Goal: Information Seeking & Learning: Learn about a topic

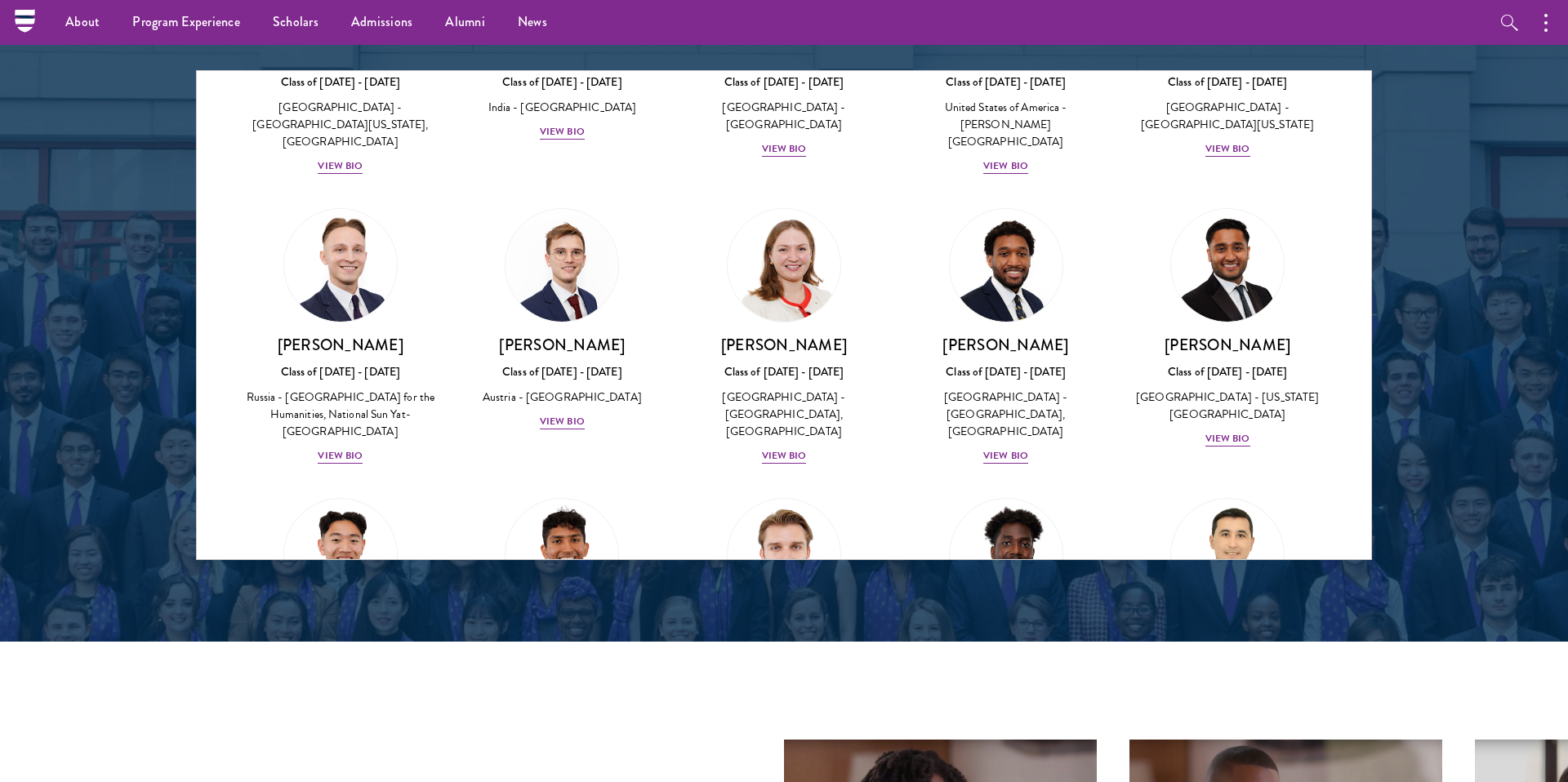
scroll to position [6661, 0]
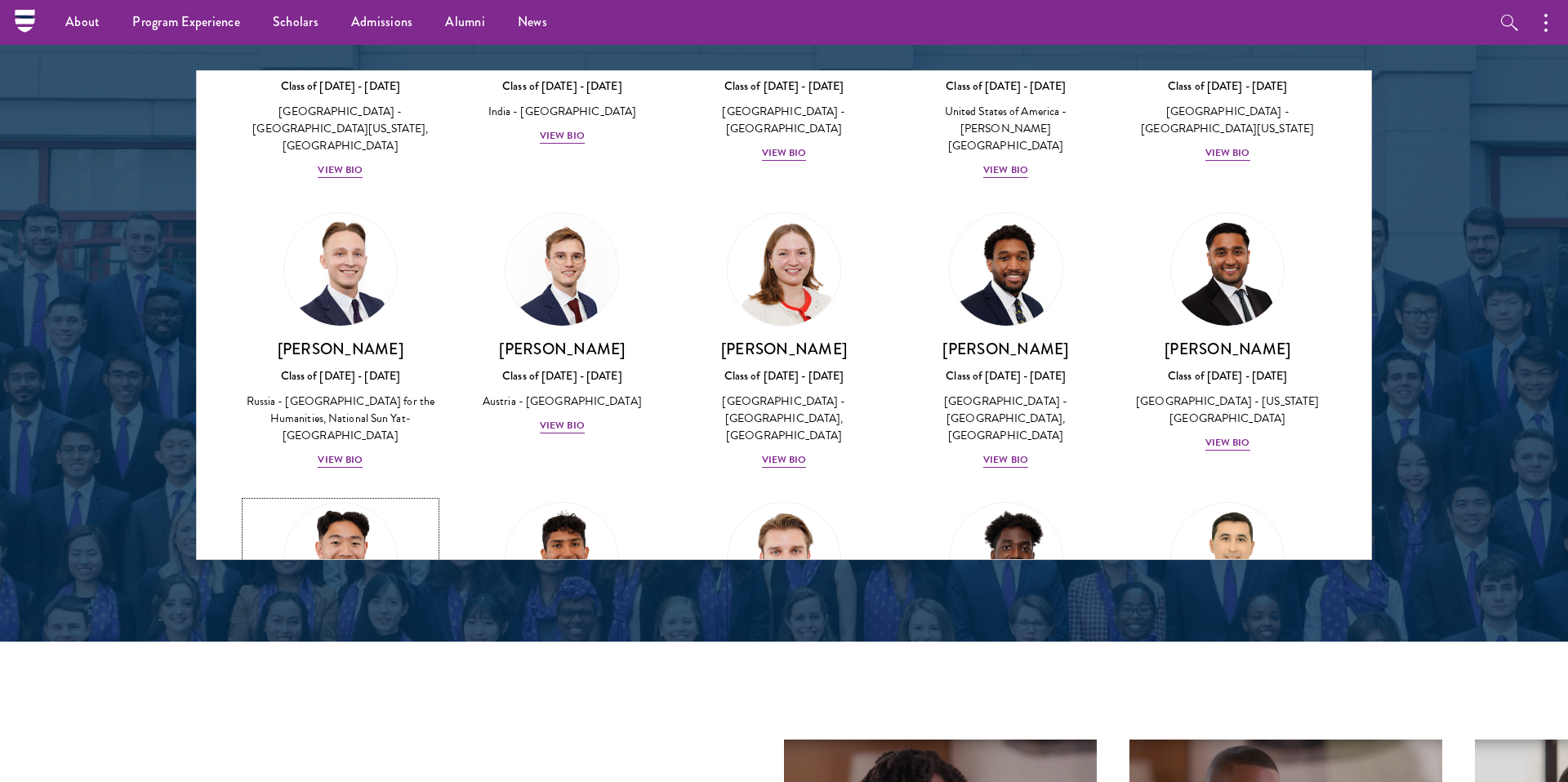
click at [342, 743] on div "View Bio" at bounding box center [340, 750] width 45 height 15
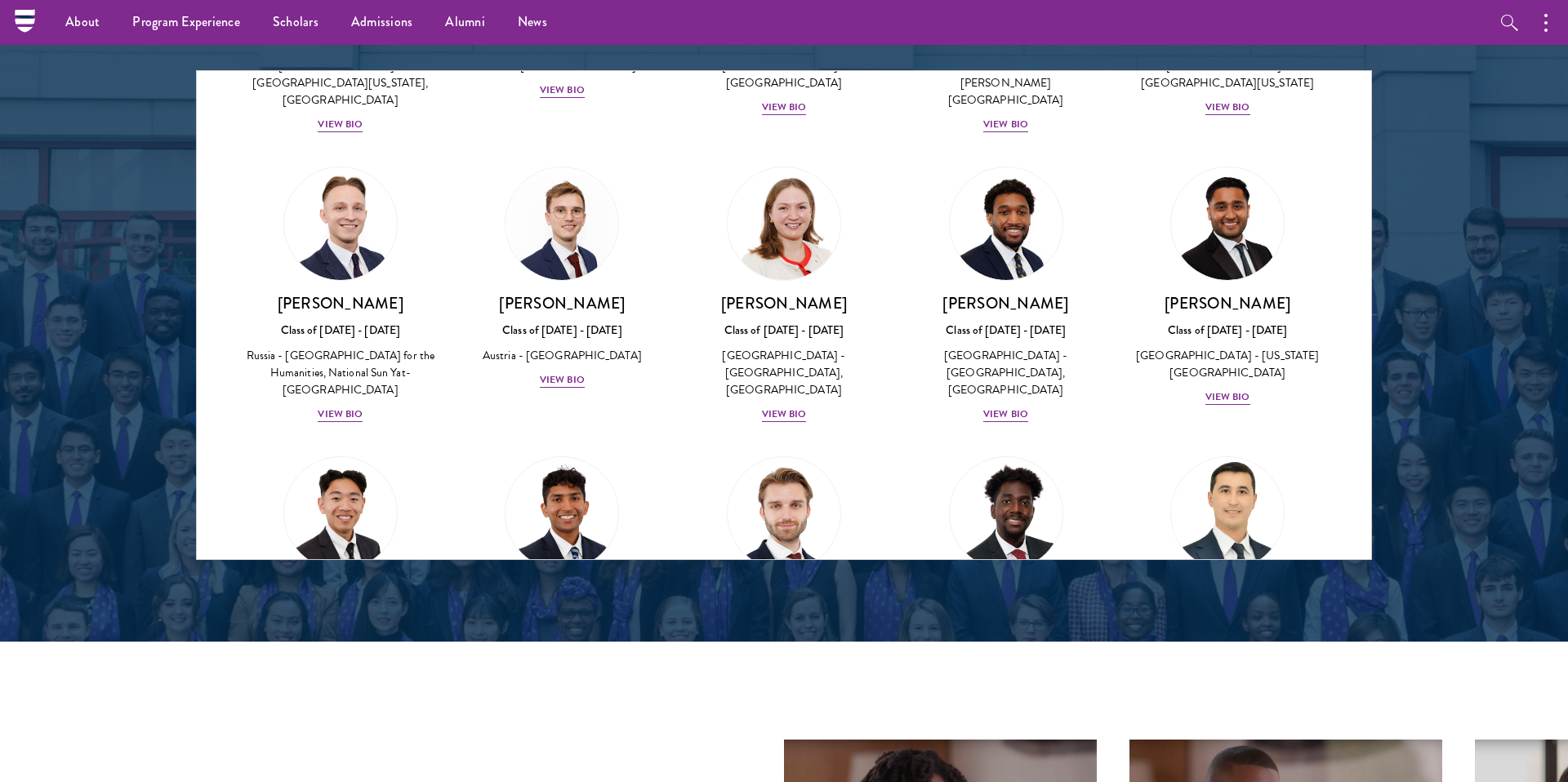
scroll to position [6707, 0]
click at [1242, 583] on div "Rozmet Urunov Class of [DATE] - [DATE] [GEOGRAPHIC_DATA] - [GEOGRAPHIC_DATA], […" at bounding box center [1228, 649] width 190 height 131
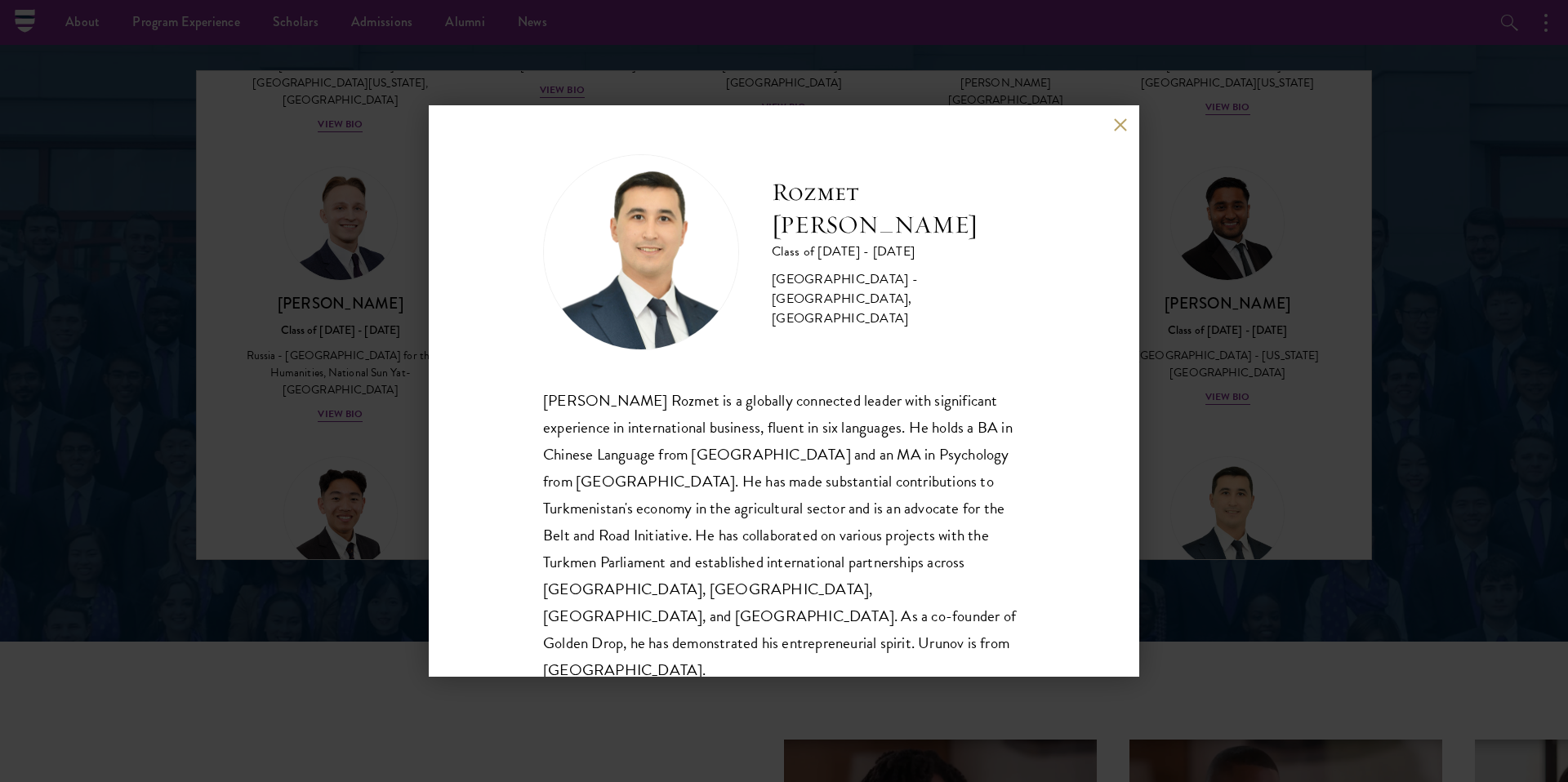
click at [1228, 151] on div "Rozmet Urunov Class of [DATE] - [DATE] [GEOGRAPHIC_DATA] - [GEOGRAPHIC_DATA], […" at bounding box center [784, 391] width 1568 height 782
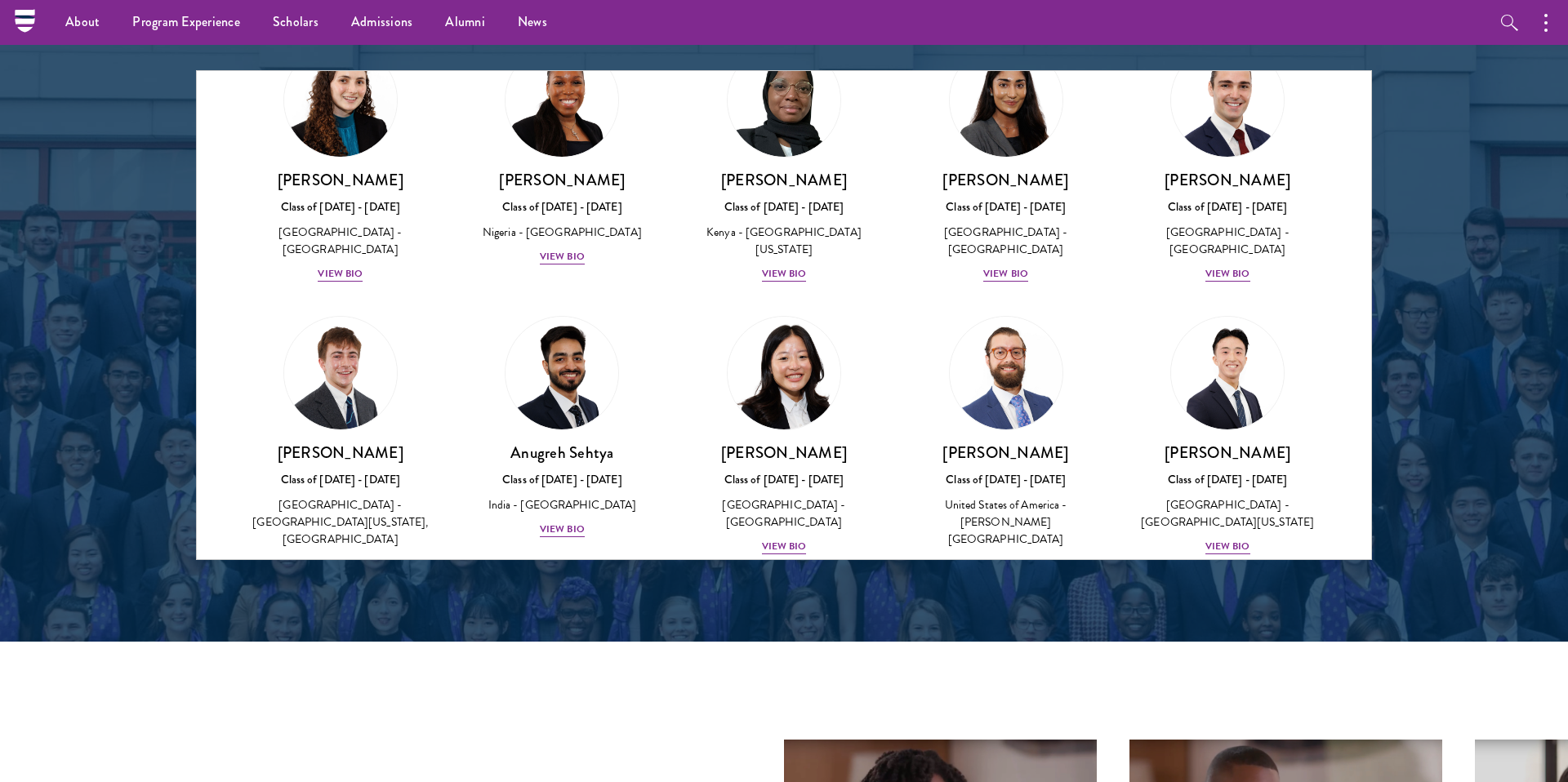
scroll to position [6266, 0]
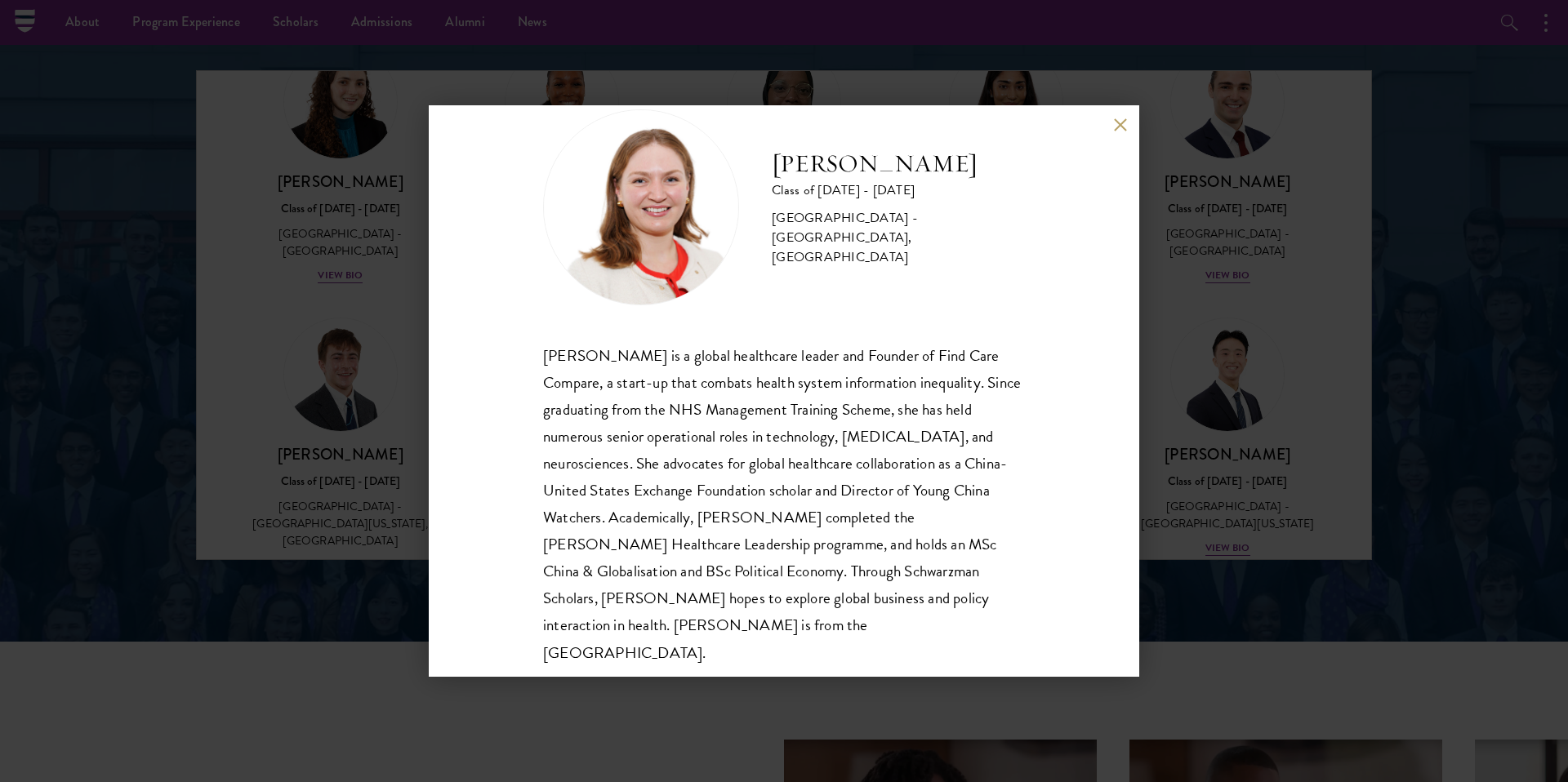
scroll to position [47, 0]
click at [371, 440] on div "[PERSON_NAME] Class of [DATE] - [DATE] [GEOGRAPHIC_DATA] - [GEOGRAPHIC_DATA], […" at bounding box center [784, 391] width 1568 height 782
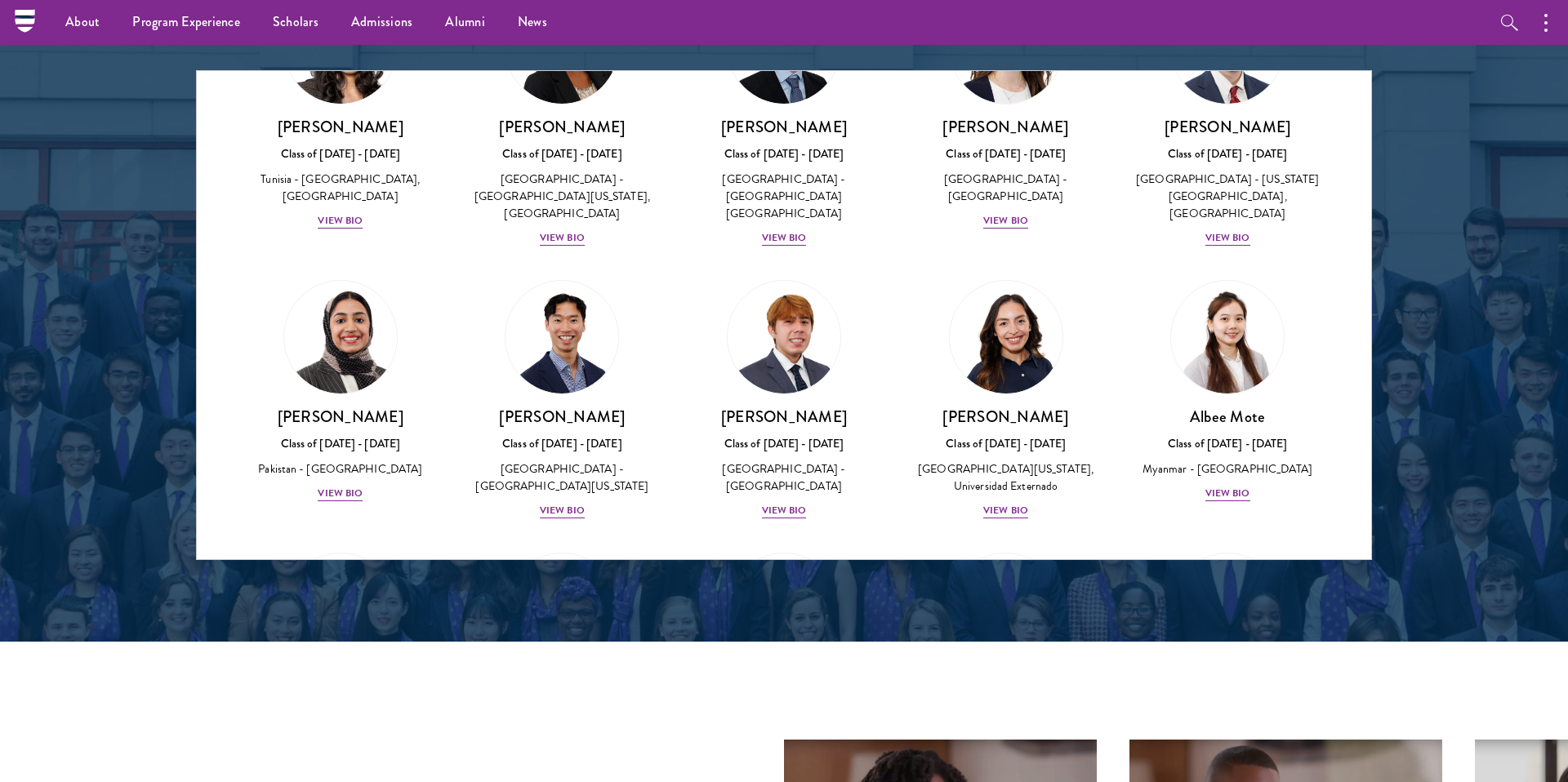
scroll to position [5159, 0]
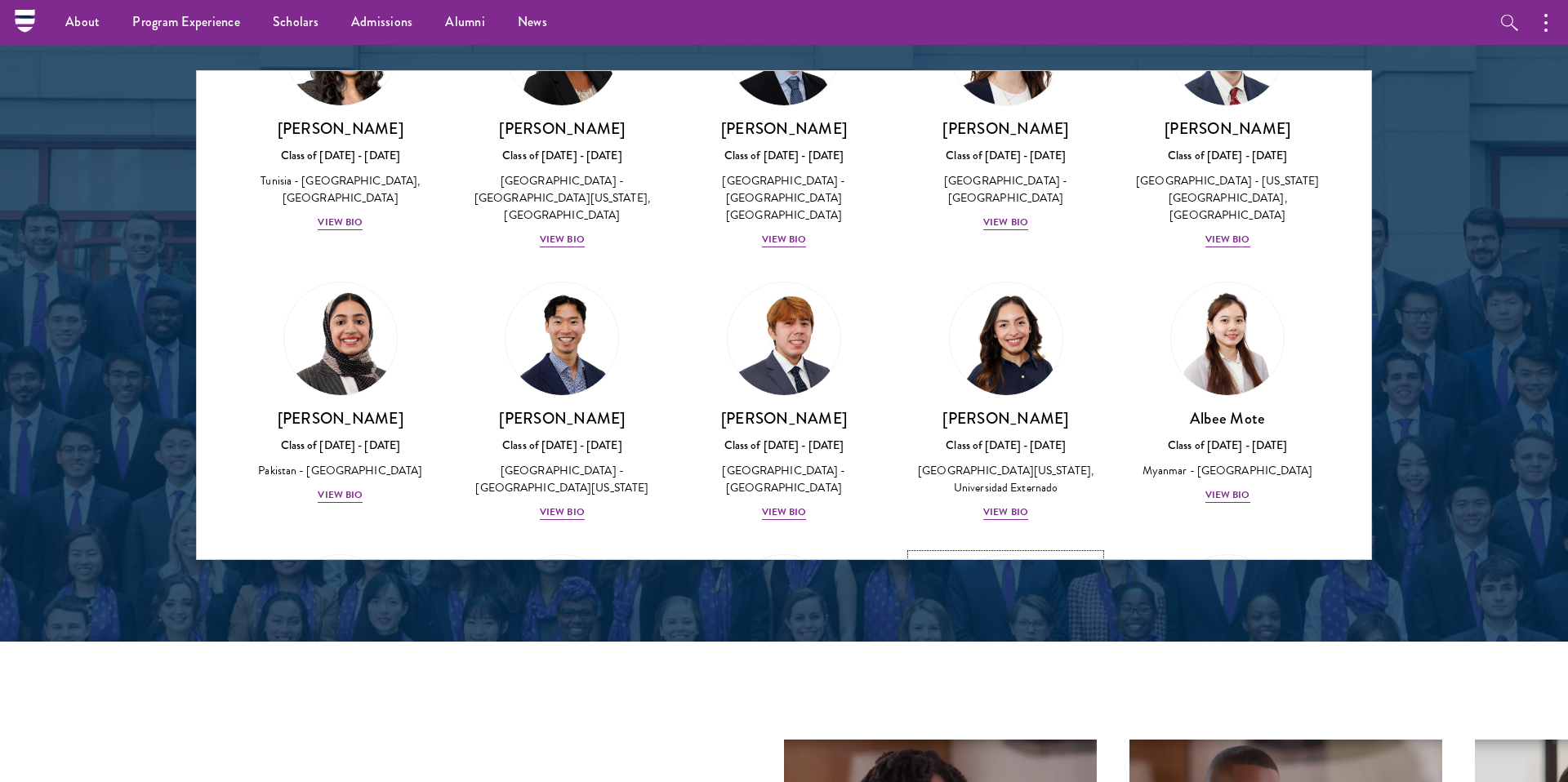
click at [1004, 778] on div "View Bio" at bounding box center [1006, 785] width 45 height 15
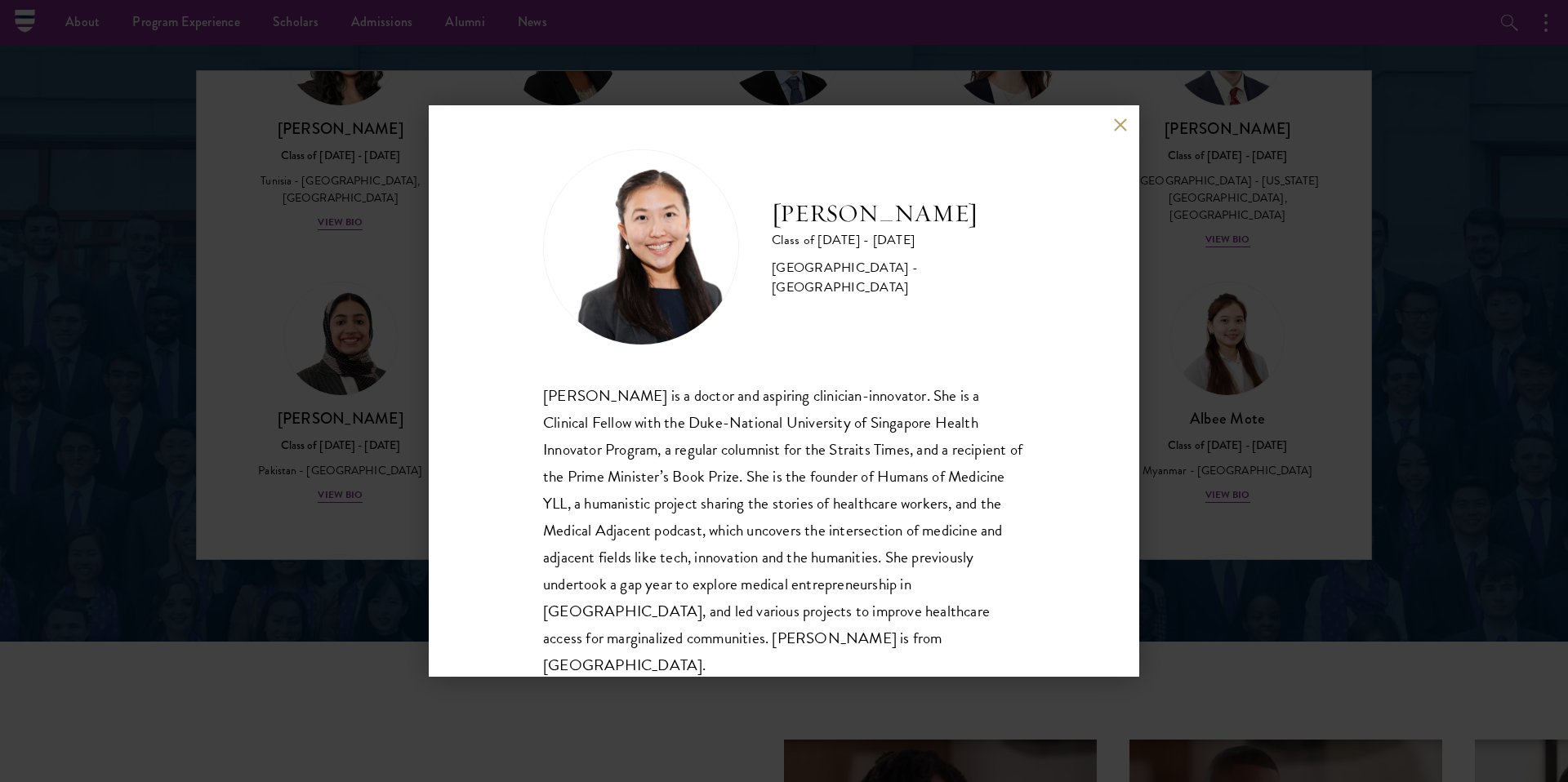
scroll to position [5, 0]
click at [1260, 334] on div "[PERSON_NAME] Class of [DATE] - [DATE] [GEOGRAPHIC_DATA] - [GEOGRAPHIC_DATA] [P…" at bounding box center [784, 391] width 1568 height 782
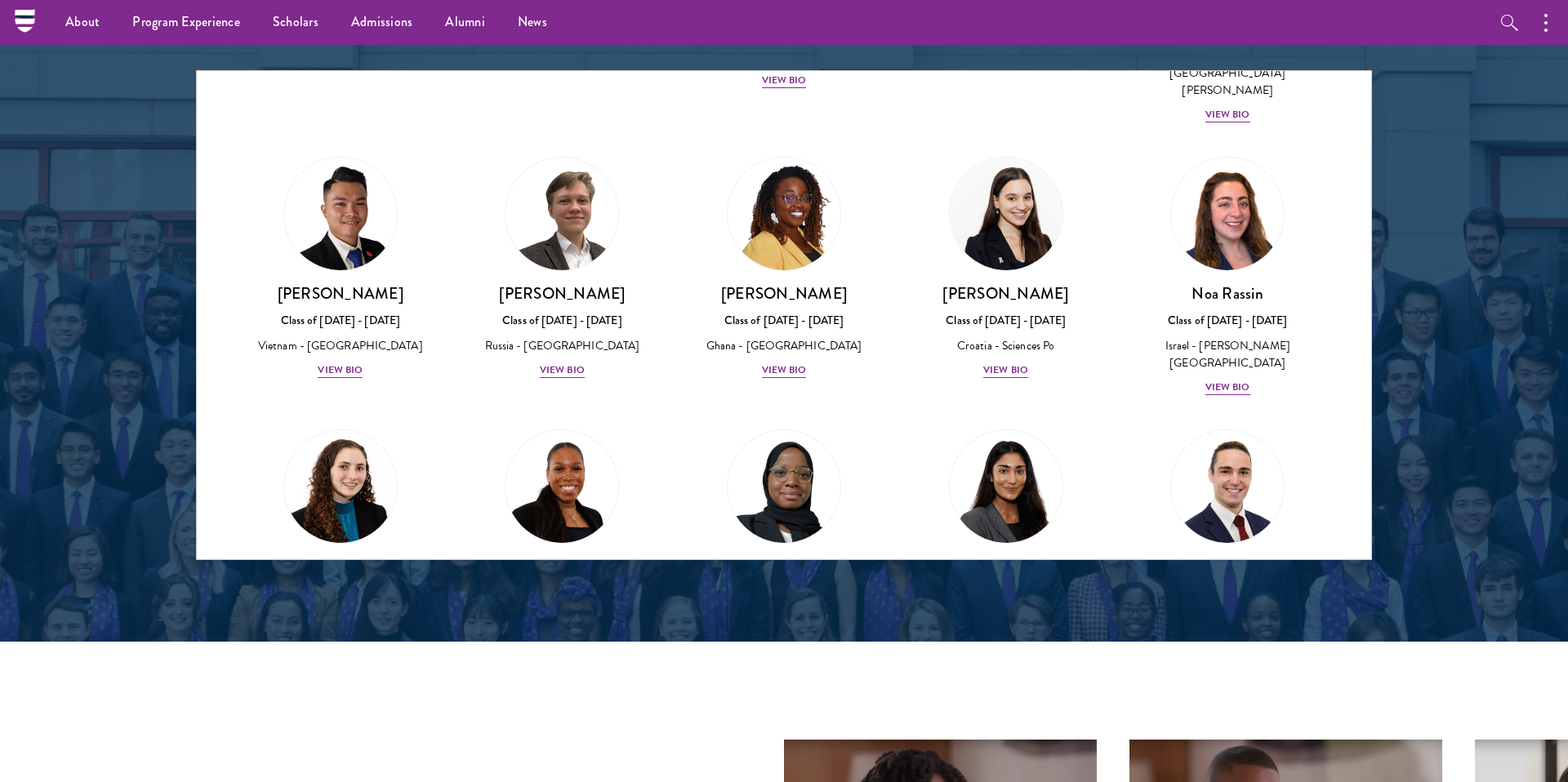
scroll to position [5868, 0]
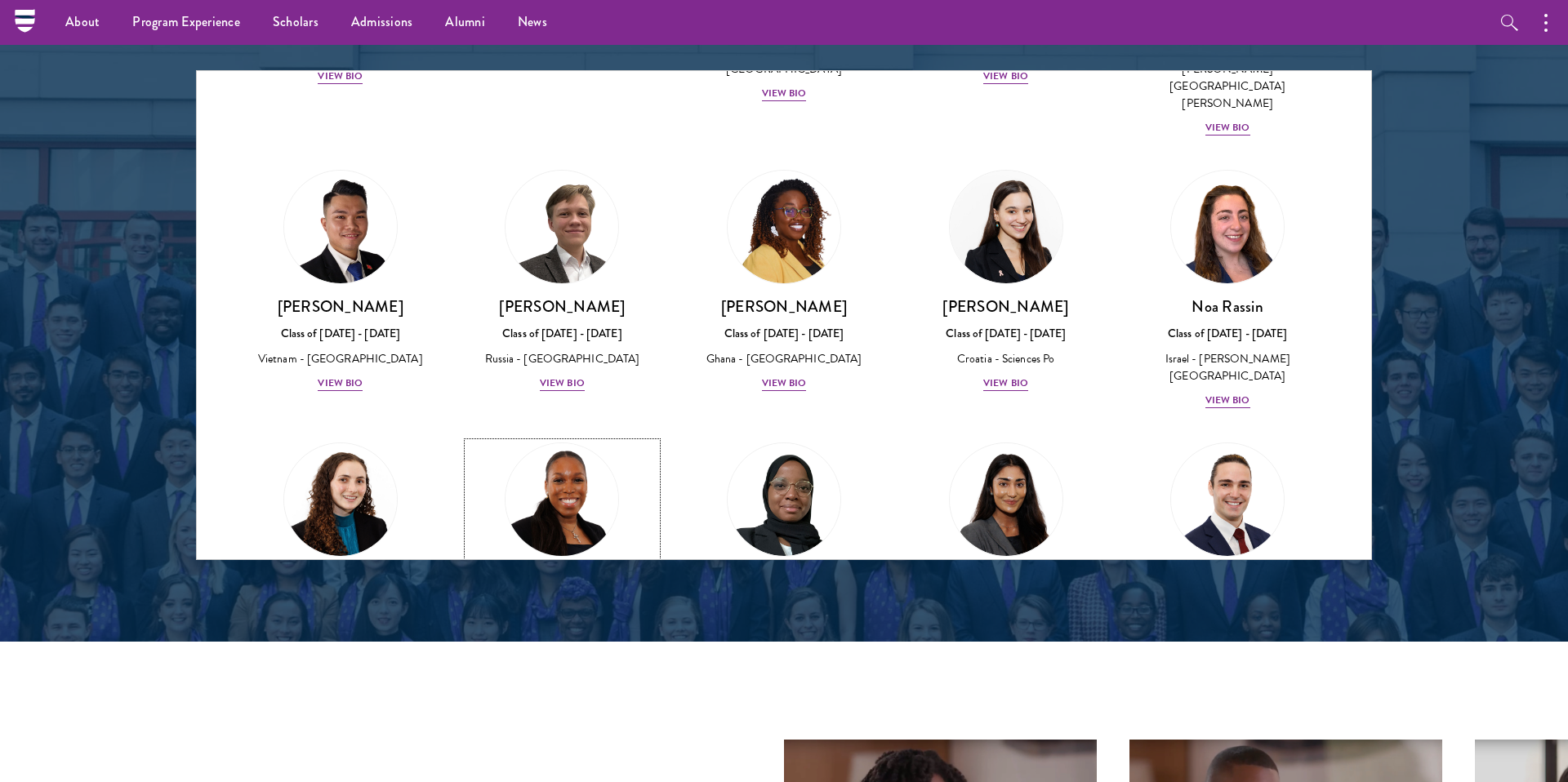
click at [564, 569] on div "[PERSON_NAME] Class of [DATE] - [DATE] [GEOGRAPHIC_DATA] - [GEOGRAPHIC_DATA] Vi…" at bounding box center [563, 617] width 190 height 97
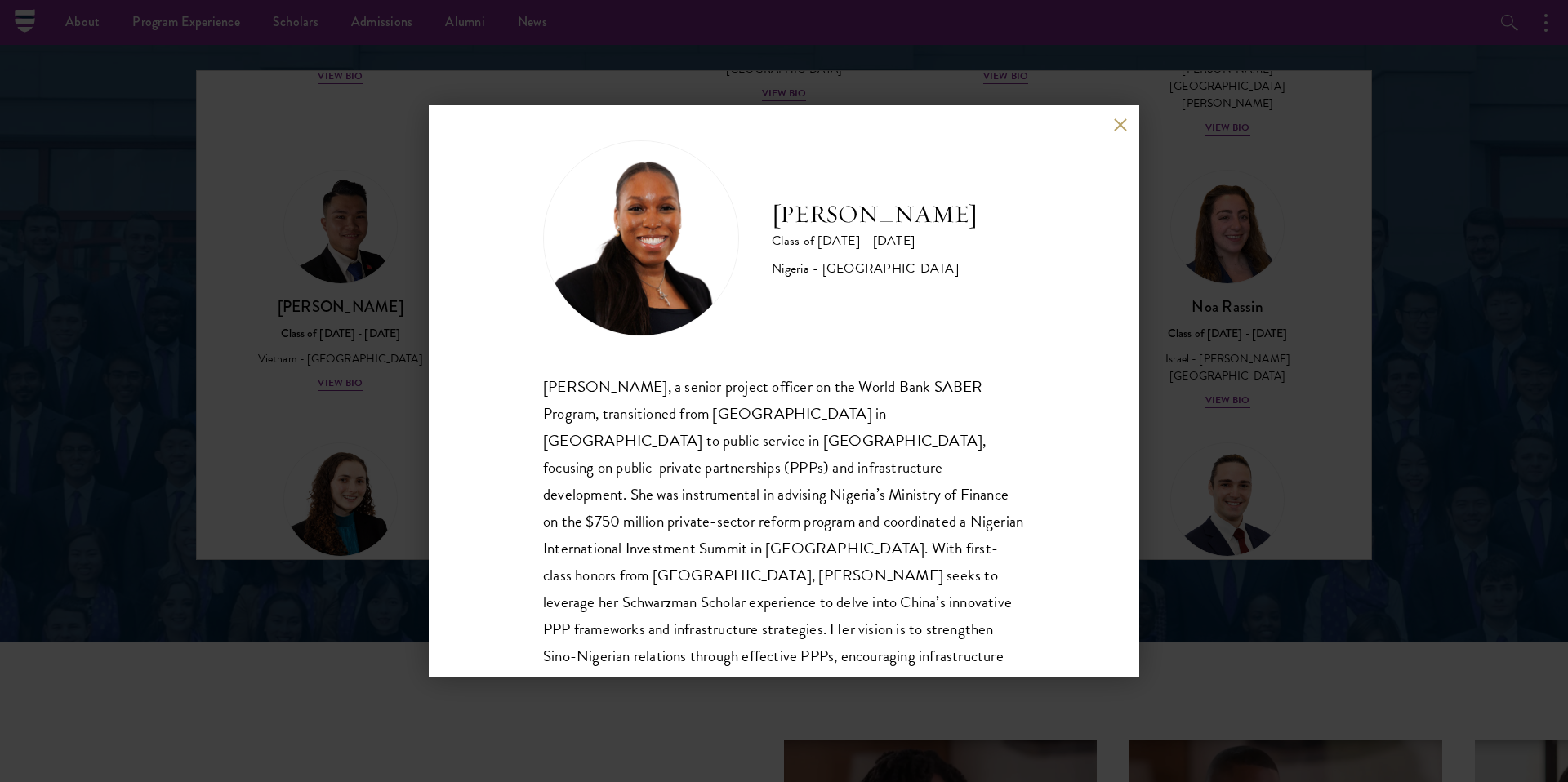
scroll to position [14, 0]
click at [292, 415] on div "[PERSON_NAME] Class of [DATE] - [DATE] [GEOGRAPHIC_DATA] - [GEOGRAPHIC_DATA][PE…" at bounding box center [784, 391] width 1568 height 782
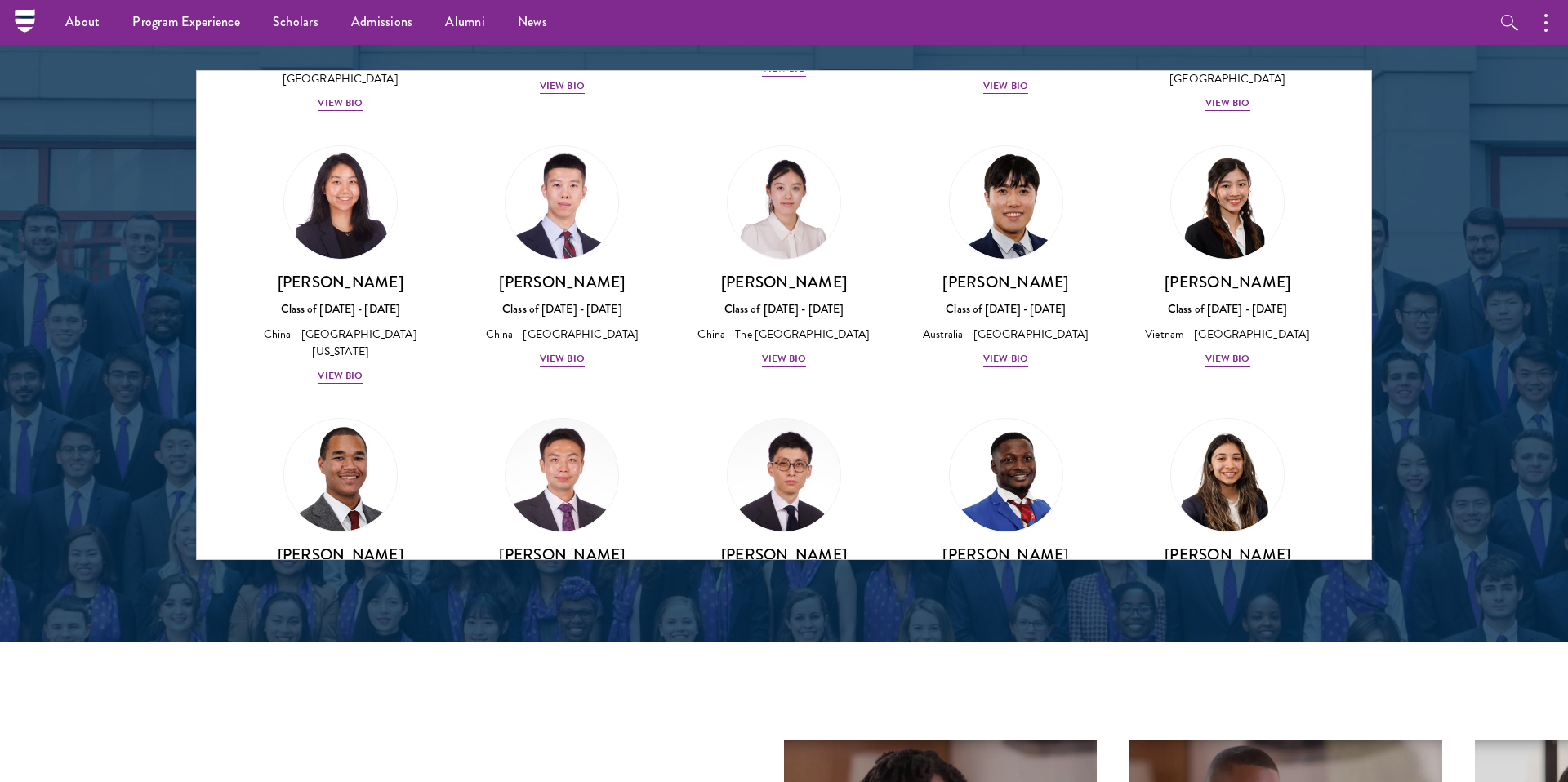
scroll to position [4421, 0]
